Goal: Task Accomplishment & Management: Use online tool/utility

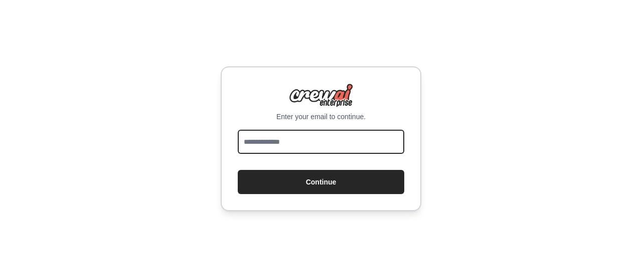
click at [348, 139] on input "email" at bounding box center [321, 141] width 167 height 24
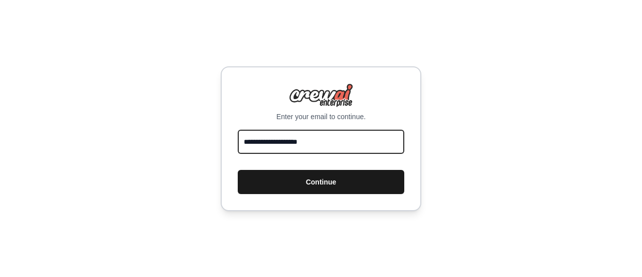
type input "**********"
click at [322, 187] on button "Continue" at bounding box center [321, 182] width 167 height 24
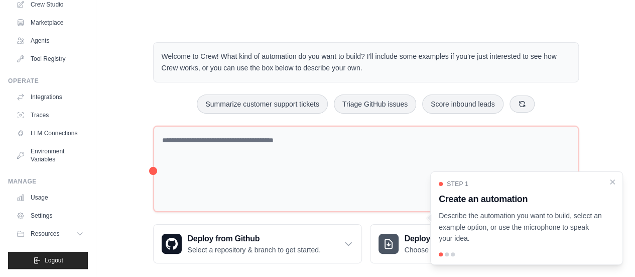
click at [446, 254] on div at bounding box center [447, 254] width 4 height 4
click at [446, 253] on div at bounding box center [447, 254] width 4 height 4
click at [452, 253] on div at bounding box center [453, 254] width 4 height 4
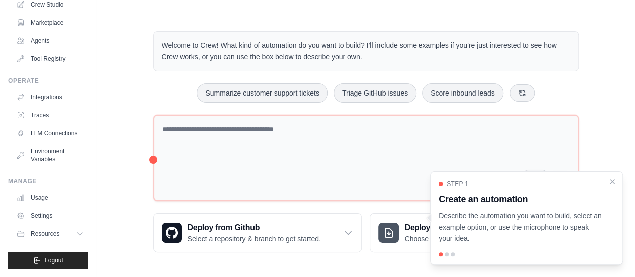
click at [443, 256] on div at bounding box center [527, 254] width 176 height 4
click at [614, 181] on icon "Close walkthrough" at bounding box center [612, 181] width 9 height 9
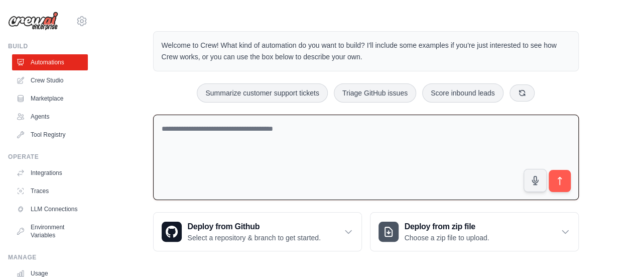
scroll to position [10, 0]
click at [318, 131] on textarea at bounding box center [366, 158] width 426 height 86
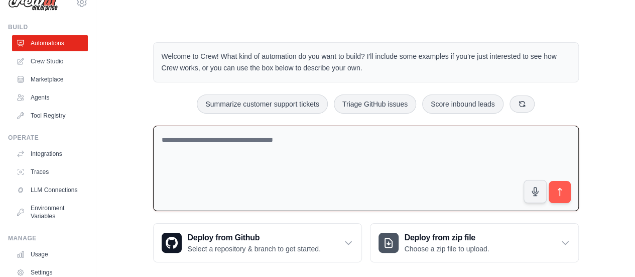
scroll to position [0, 0]
